Goal: Information Seeking & Learning: Learn about a topic

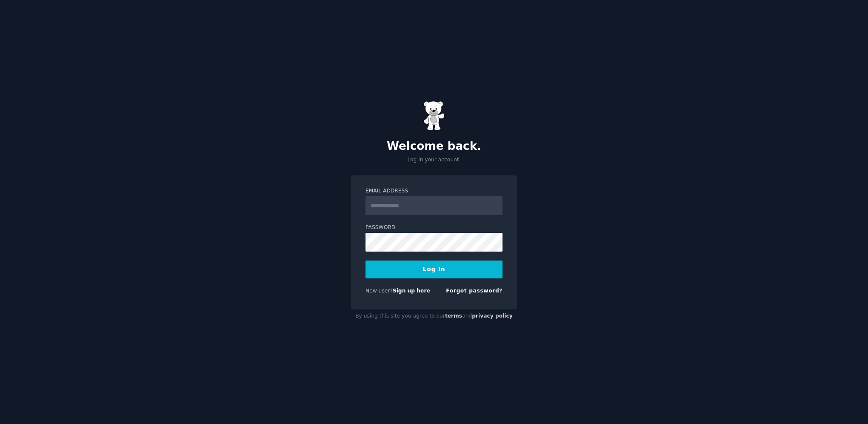
type input "**********"
click at [437, 270] on button "Log In" at bounding box center [433, 269] width 137 height 18
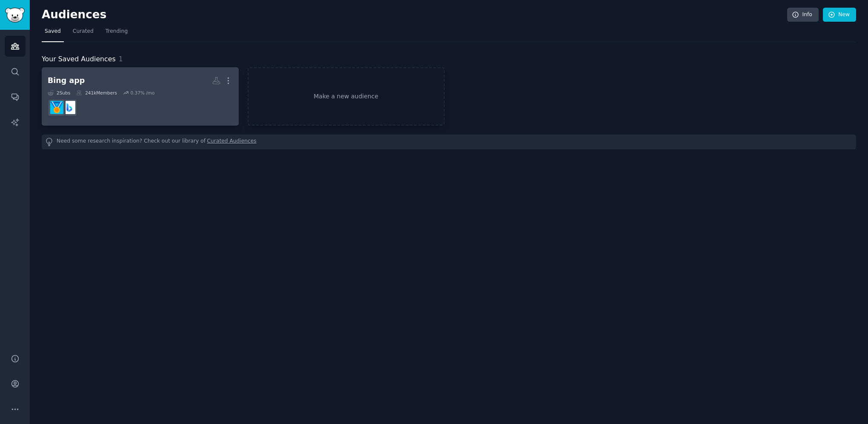
click at [91, 112] on dd at bounding box center [140, 108] width 185 height 24
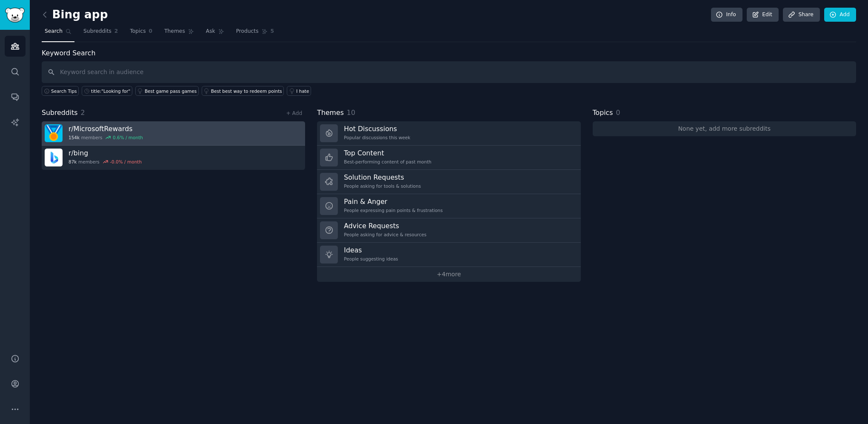
click at [172, 128] on link "r/ MicrosoftRewards 154k members 0.6 % / month" at bounding box center [173, 133] width 263 height 24
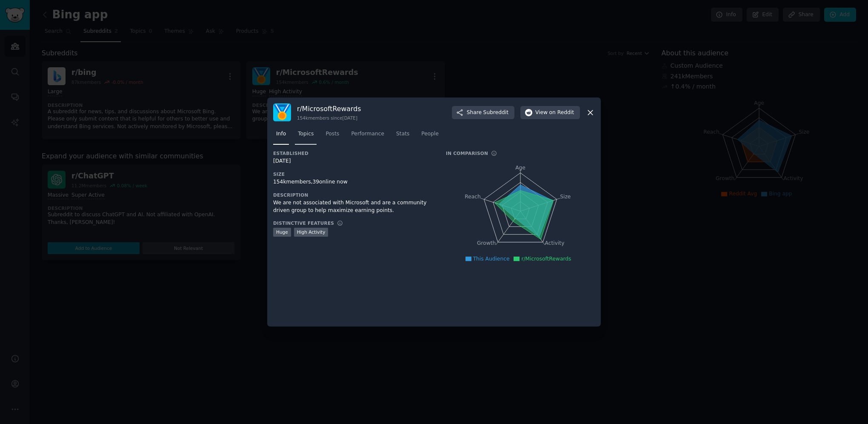
click at [303, 136] on span "Topics" at bounding box center [306, 134] width 16 height 8
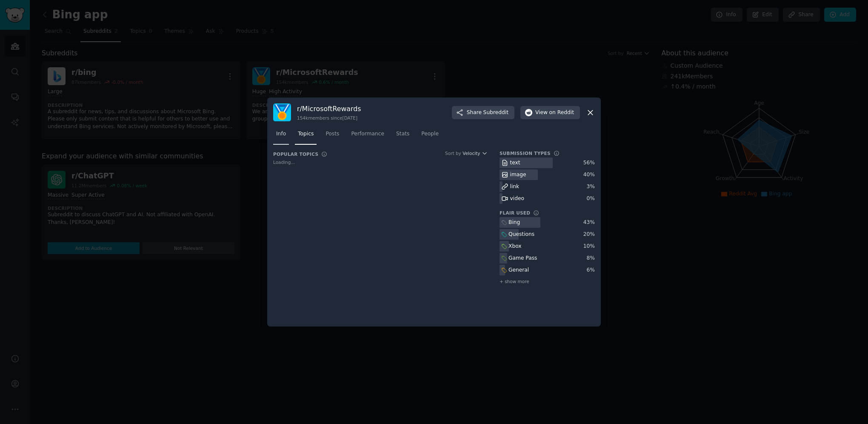
click at [282, 136] on span "Info" at bounding box center [281, 134] width 10 height 8
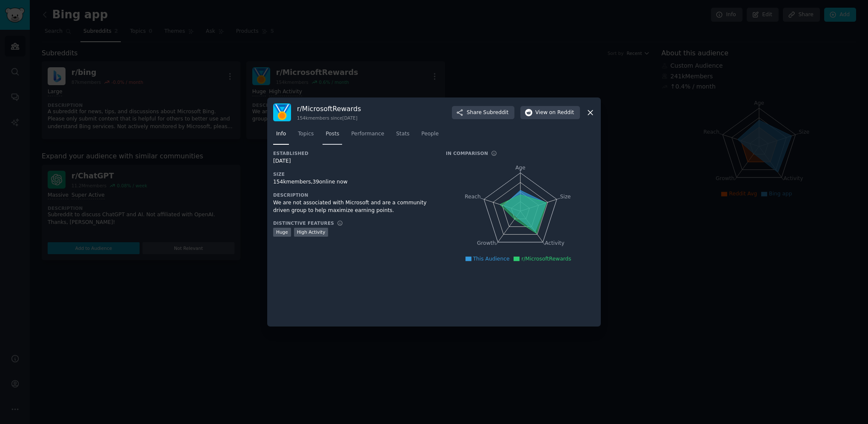
click at [332, 136] on span "Posts" at bounding box center [332, 134] width 14 height 8
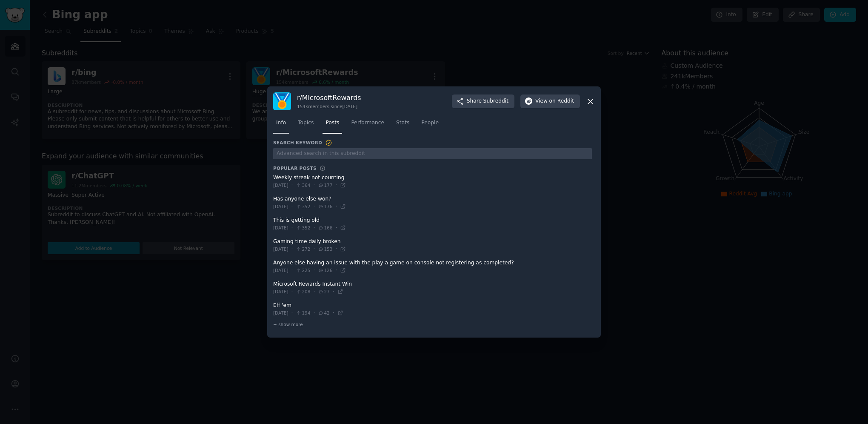
click at [287, 120] on link "Info" at bounding box center [281, 124] width 16 height 17
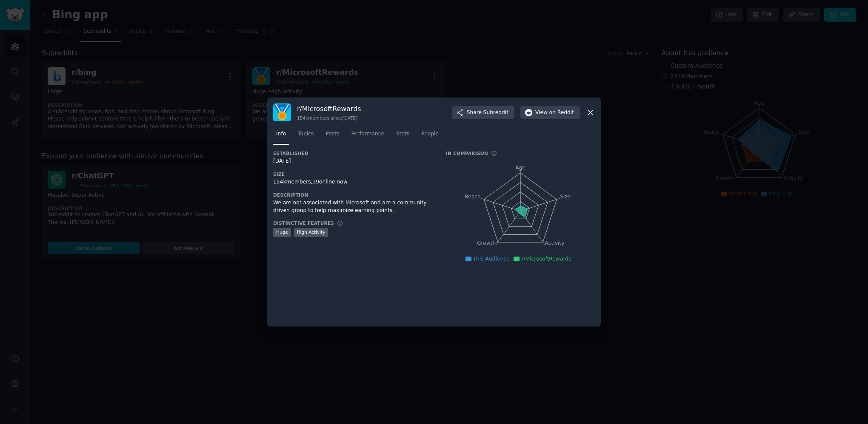
click at [228, 286] on div at bounding box center [434, 212] width 868 height 424
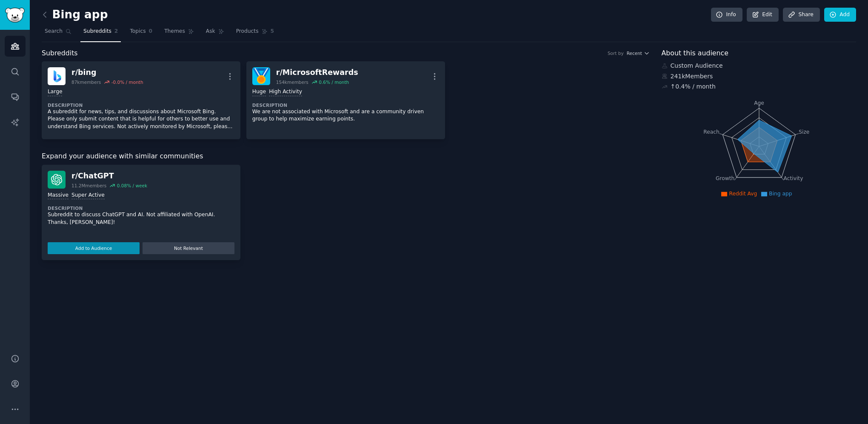
click at [313, 324] on div "Bing app Info Edit Share Add Search Subreddits 2 Topics 0 Themes Ask Products 5…" at bounding box center [449, 212] width 838 height 424
